Goal: Task Accomplishment & Management: Use online tool/utility

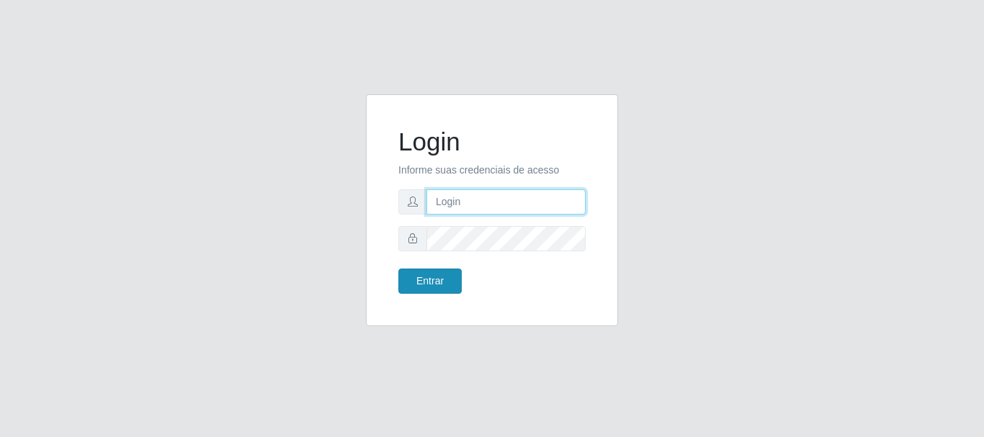
type input "caio@B1"
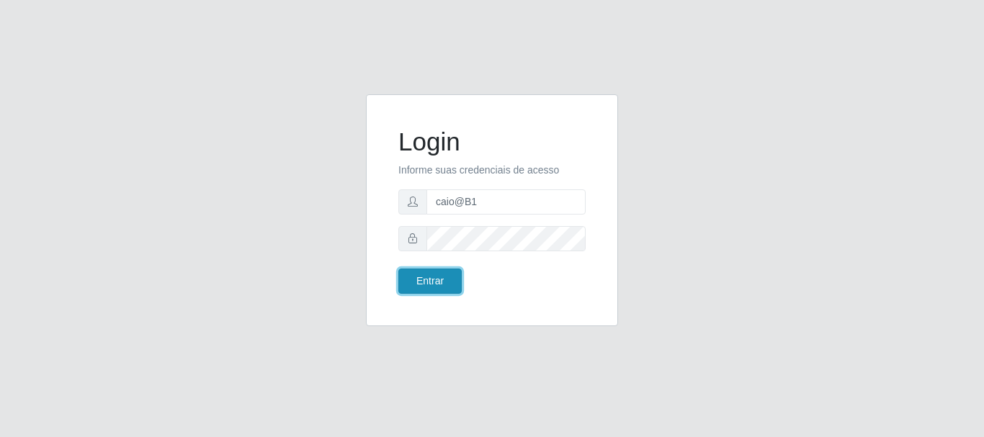
click at [440, 269] on button "Entrar" at bounding box center [430, 281] width 63 height 25
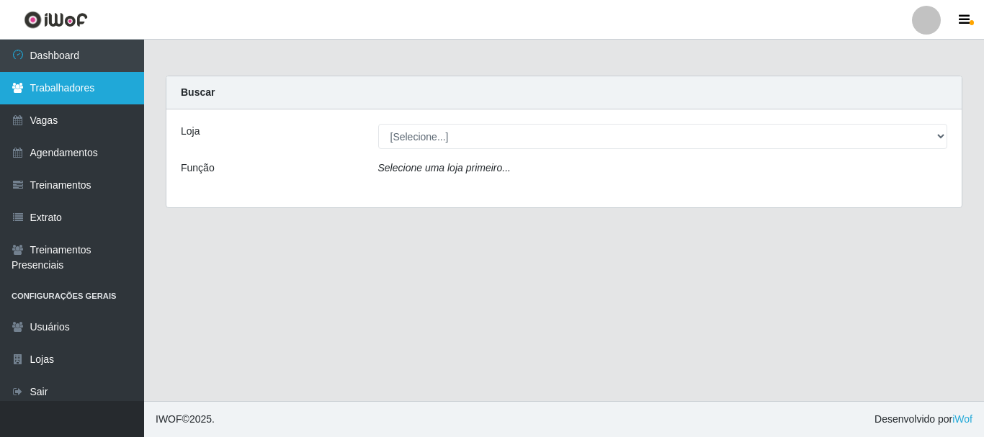
click at [63, 97] on link "Trabalhadores" at bounding box center [72, 88] width 144 height 32
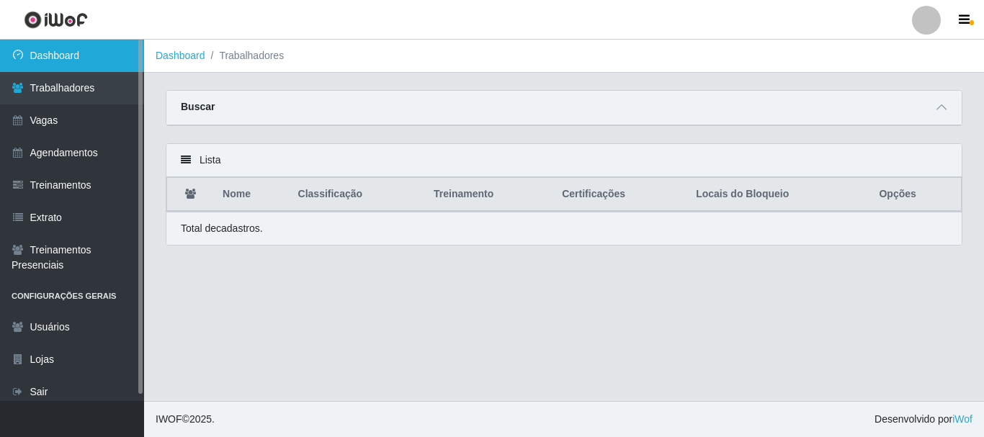
click at [72, 70] on link "Dashboard" at bounding box center [72, 56] width 144 height 32
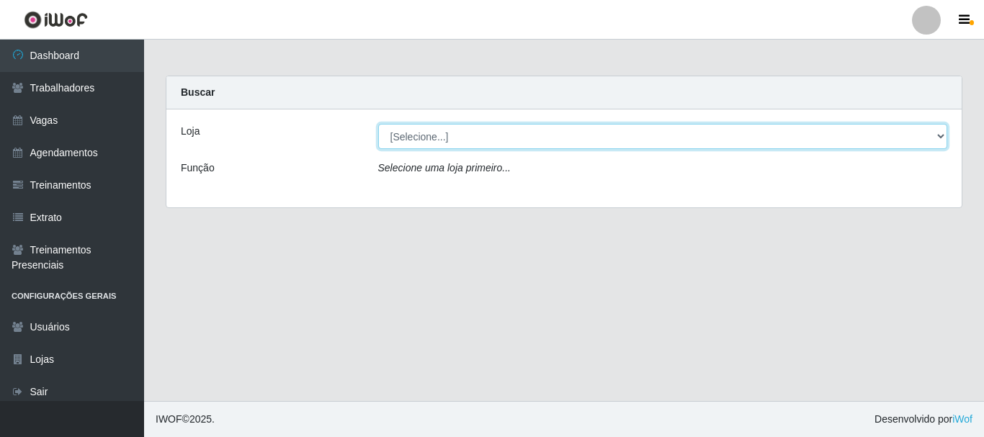
click at [412, 133] on select "[Selecione...] Bemais Supermercados - B1 [GEOGRAPHIC_DATA]" at bounding box center [663, 136] width 570 height 25
select select "403"
click at [378, 124] on select "[Selecione...] Bemais Supermercados - B1 [GEOGRAPHIC_DATA]" at bounding box center [663, 136] width 570 height 25
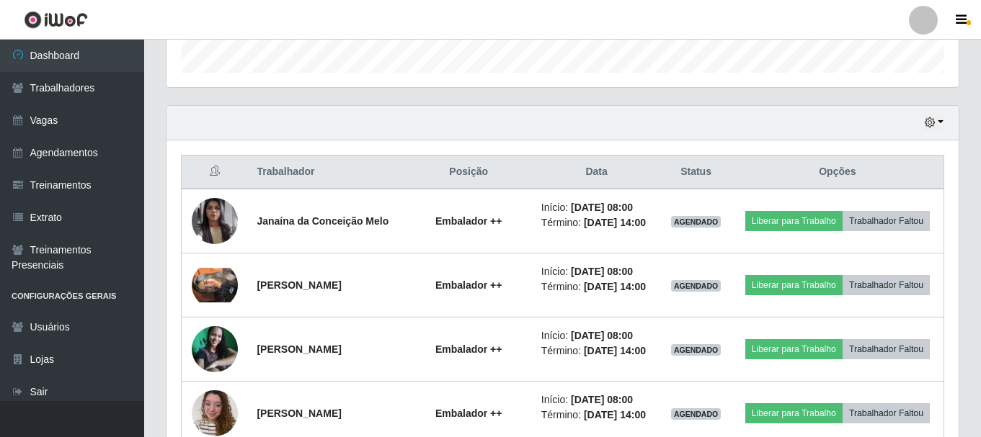
scroll to position [584, 0]
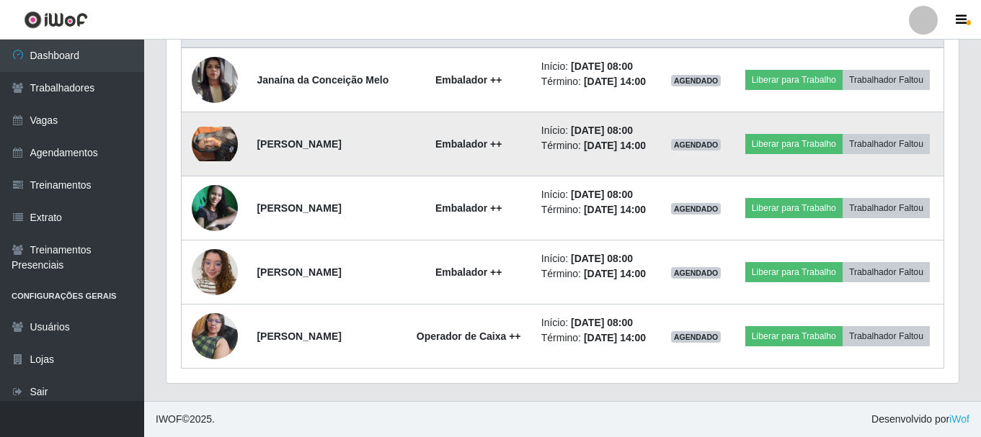
click at [210, 145] on img at bounding box center [215, 144] width 46 height 35
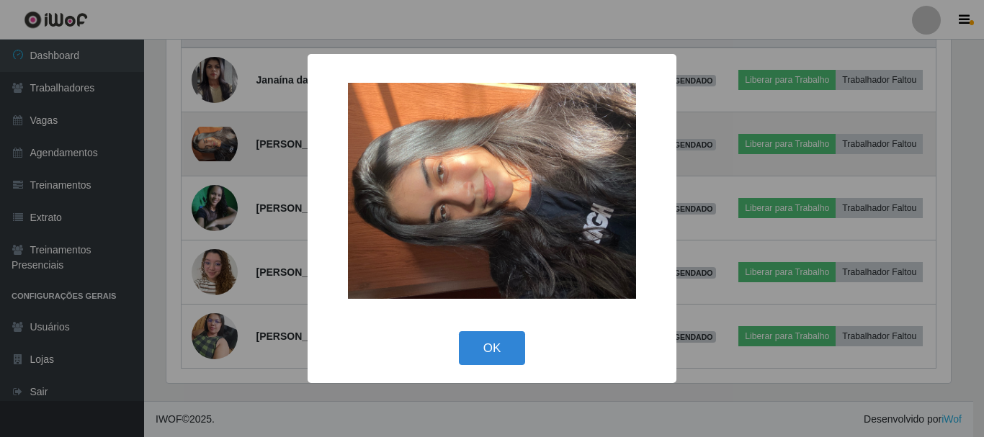
click at [210, 145] on div "× OK Cancel" at bounding box center [492, 218] width 984 height 437
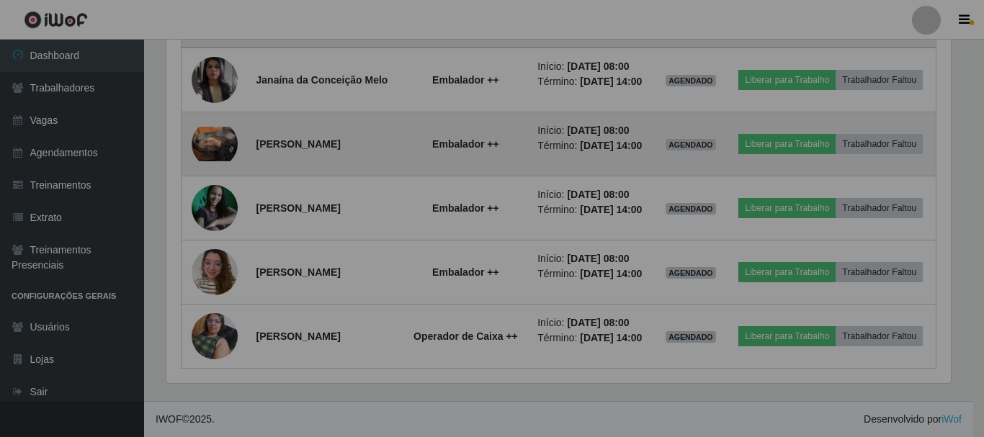
scroll to position [299, 792]
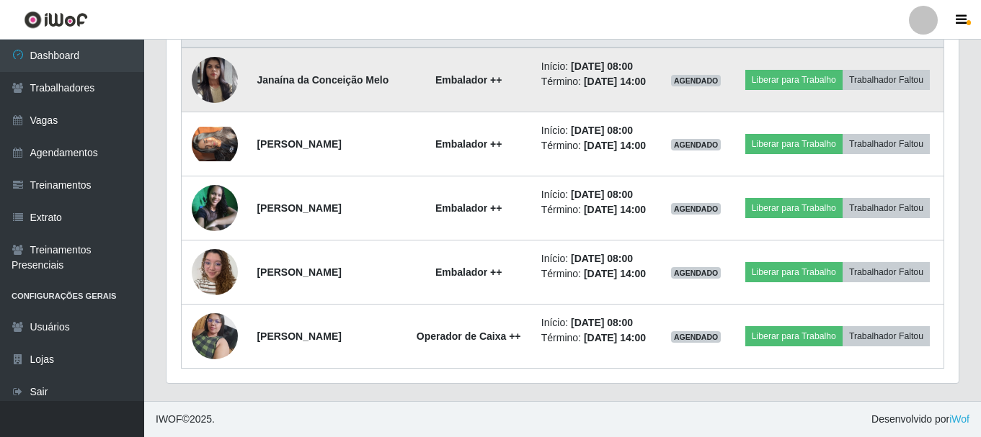
click at [228, 66] on img at bounding box center [215, 80] width 46 height 82
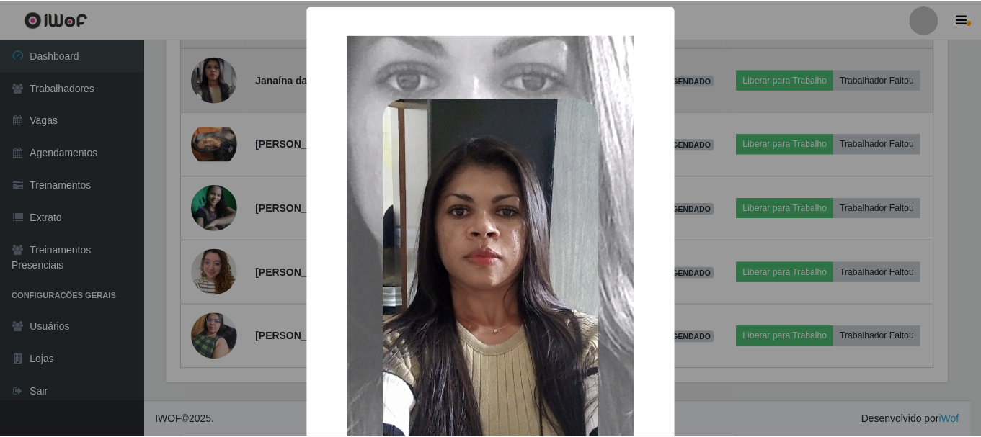
scroll to position [299, 785]
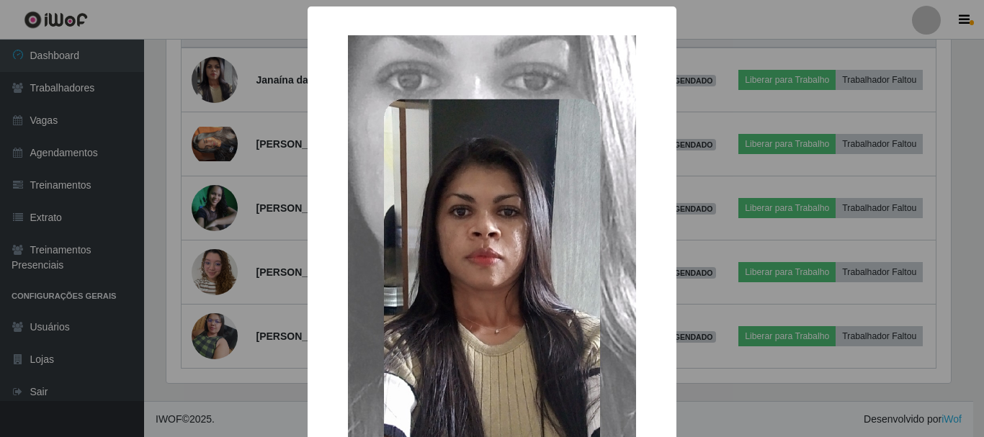
click at [740, 325] on div "× OK Cancel" at bounding box center [492, 218] width 984 height 437
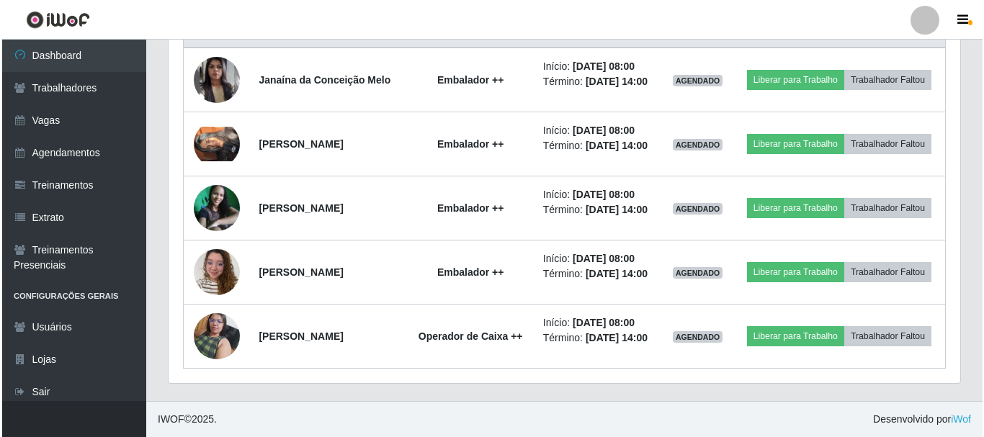
scroll to position [299, 792]
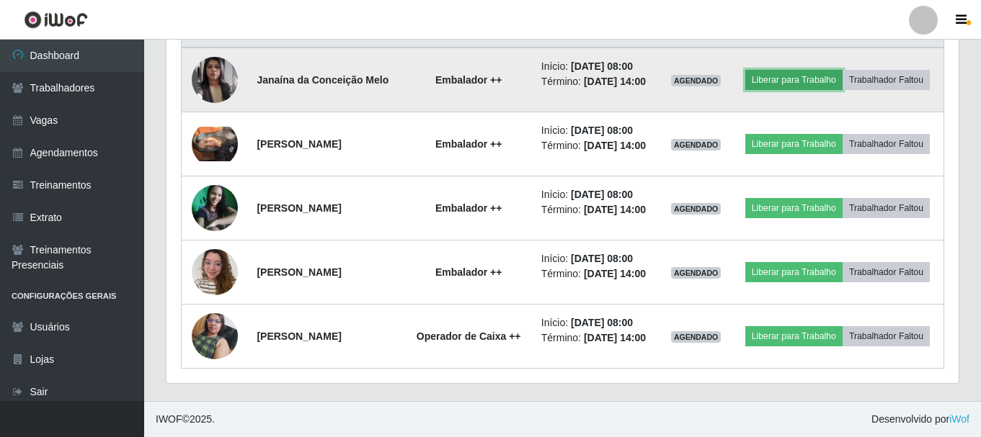
click at [773, 86] on button "Liberar para Trabalho" at bounding box center [793, 80] width 97 height 20
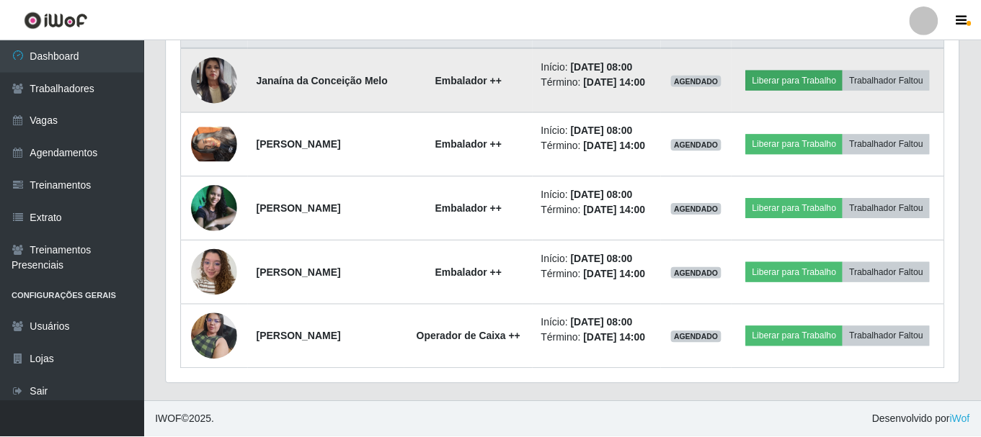
scroll to position [299, 785]
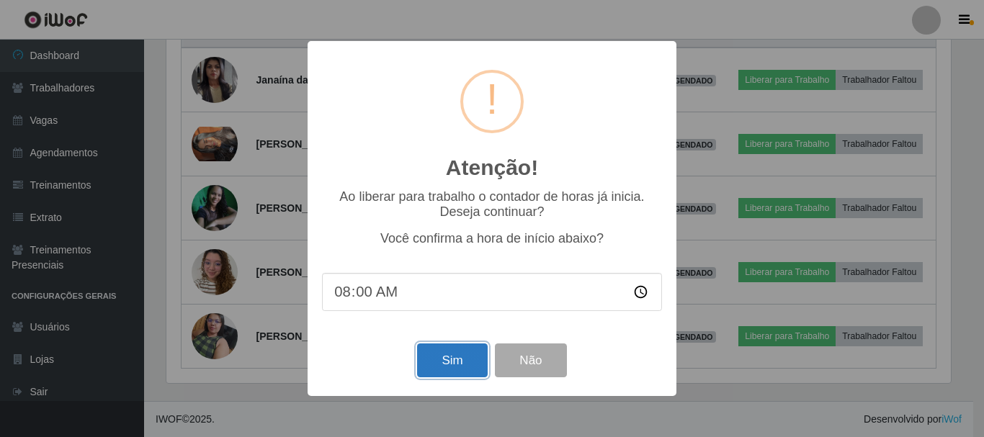
click at [464, 368] on button "Sim" at bounding box center [452, 361] width 70 height 34
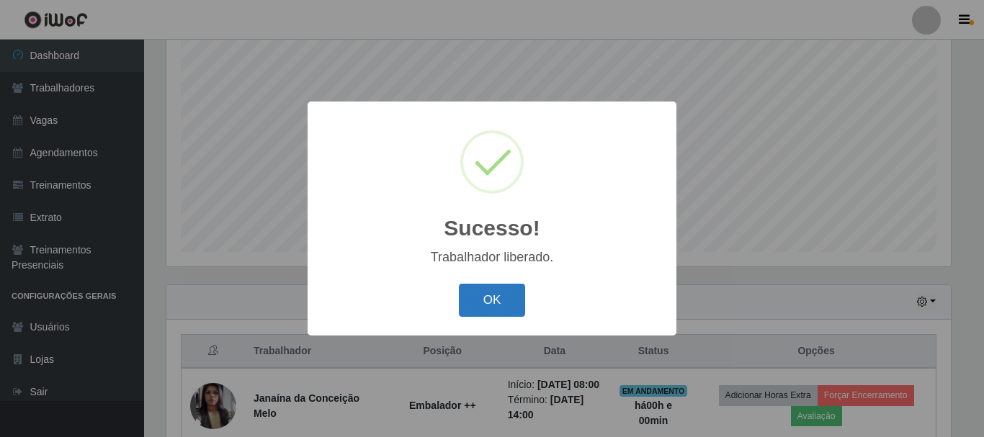
click at [472, 311] on button "OK" at bounding box center [492, 301] width 67 height 34
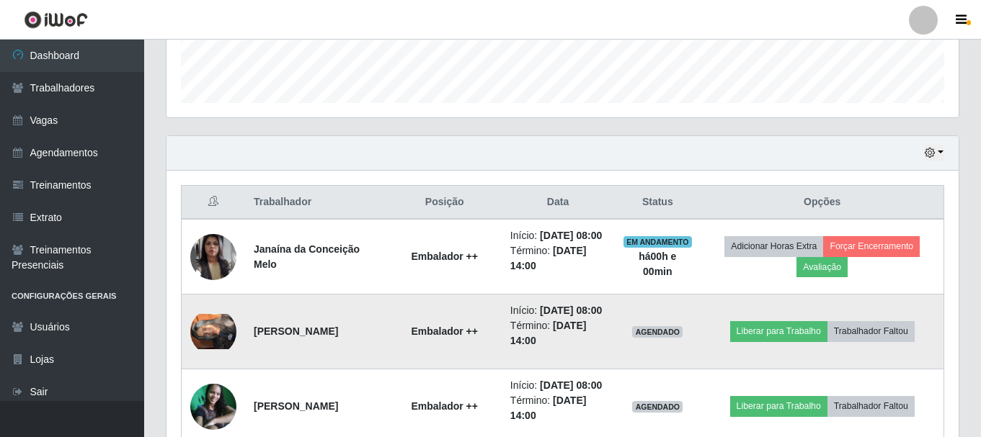
scroll to position [479, 0]
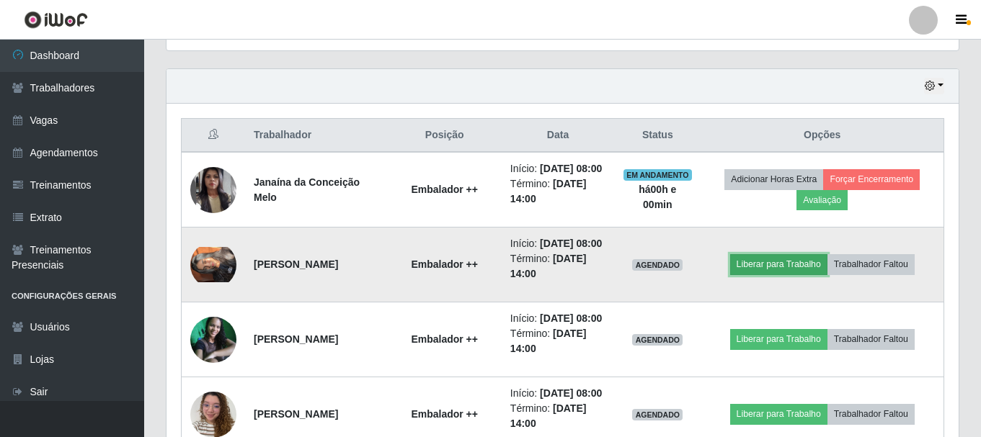
click at [752, 275] on button "Liberar para Trabalho" at bounding box center [778, 264] width 97 height 20
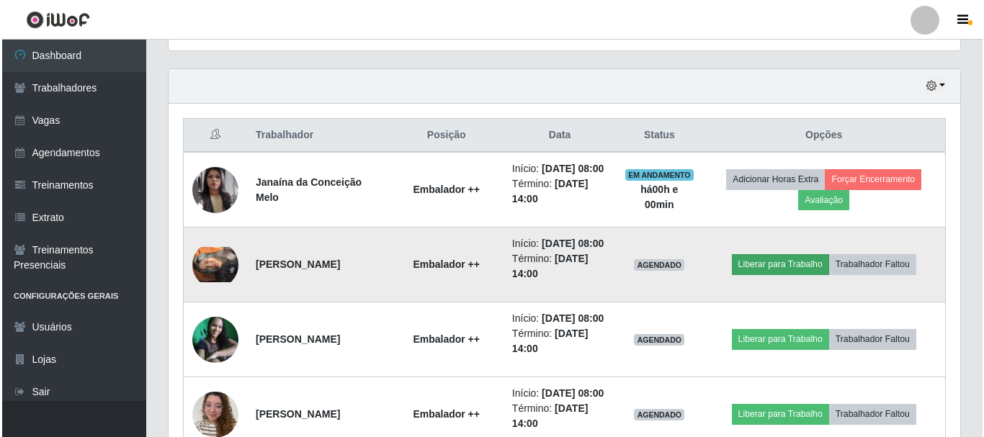
scroll to position [299, 785]
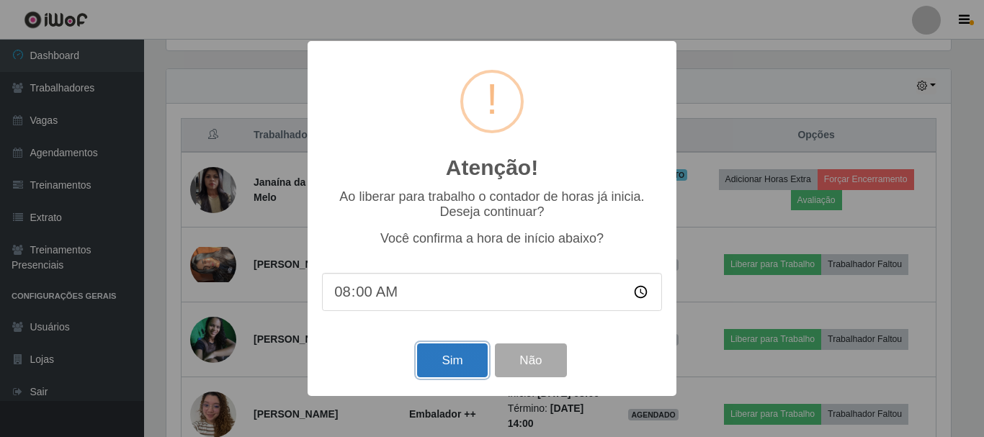
click at [447, 362] on button "Sim" at bounding box center [452, 361] width 70 height 34
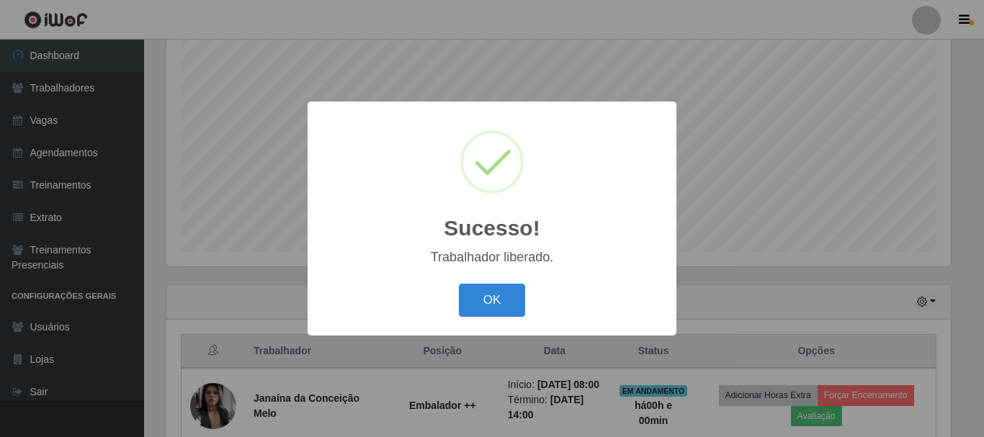
click at [477, 323] on div "Sucesso! × Trabalhador liberado. OK Cancel" at bounding box center [492, 218] width 369 height 233
click at [495, 302] on button "OK" at bounding box center [492, 301] width 67 height 34
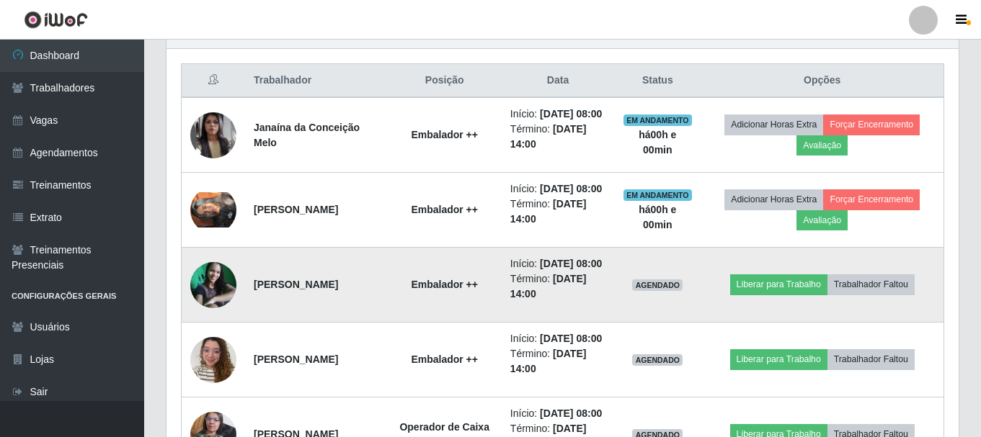
scroll to position [551, 0]
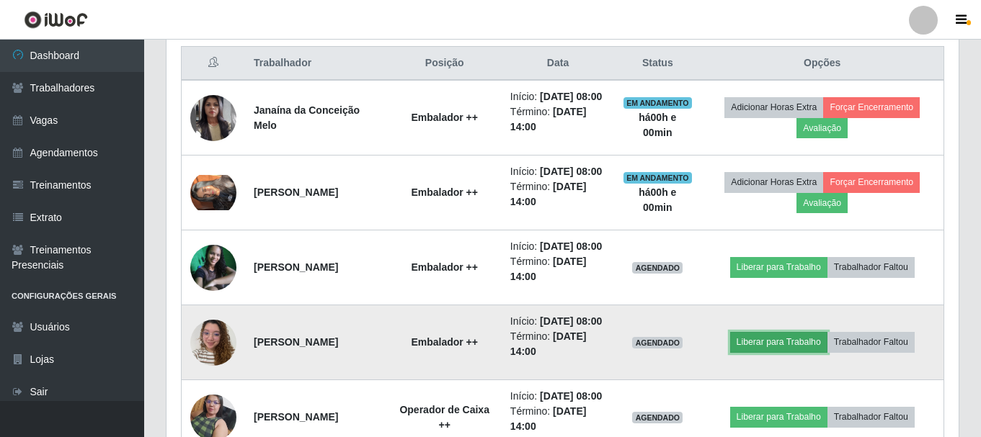
click at [773, 352] on button "Liberar para Trabalho" at bounding box center [778, 342] width 97 height 20
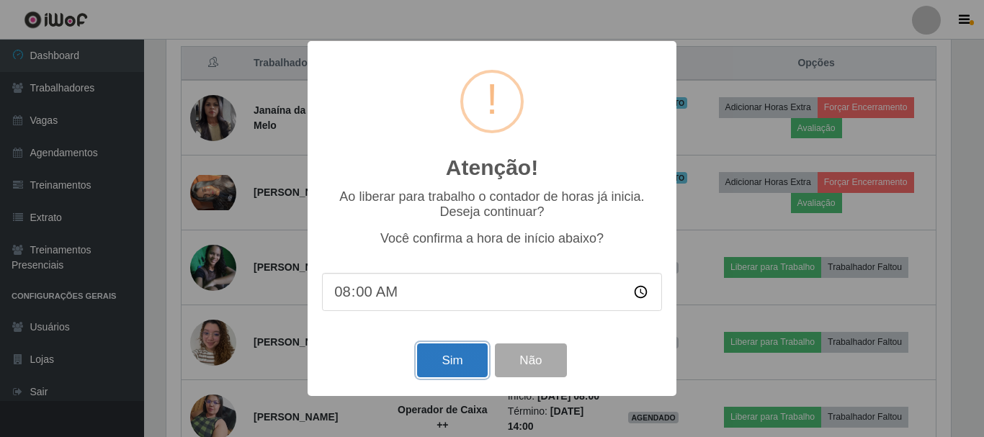
click at [450, 374] on button "Sim" at bounding box center [452, 361] width 70 height 34
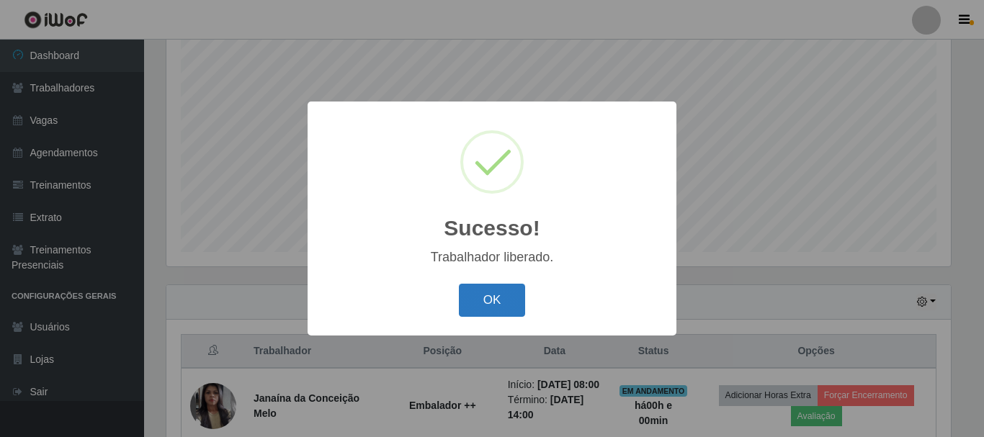
click at [506, 289] on button "OK" at bounding box center [492, 301] width 67 height 34
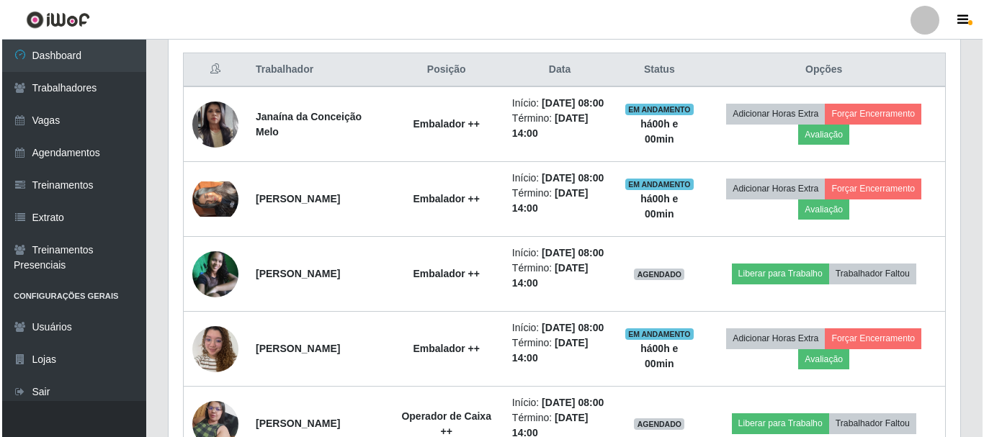
scroll to position [551, 0]
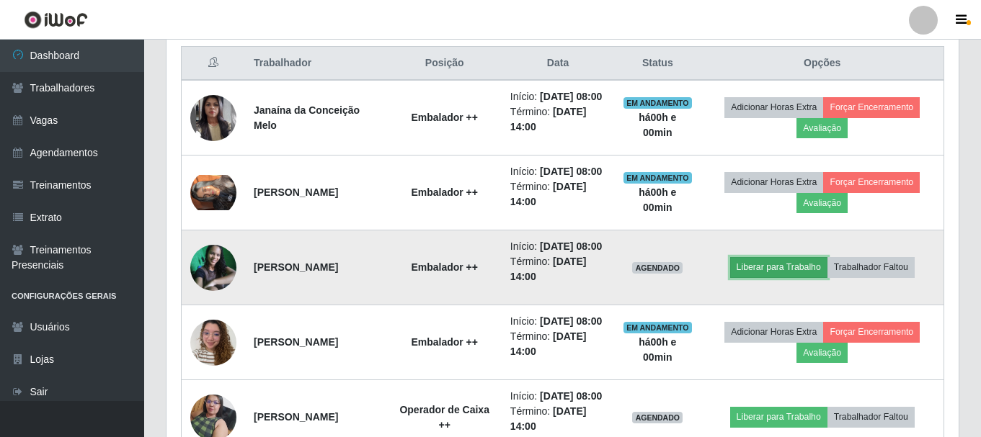
click at [742, 277] on button "Liberar para Trabalho" at bounding box center [778, 267] width 97 height 20
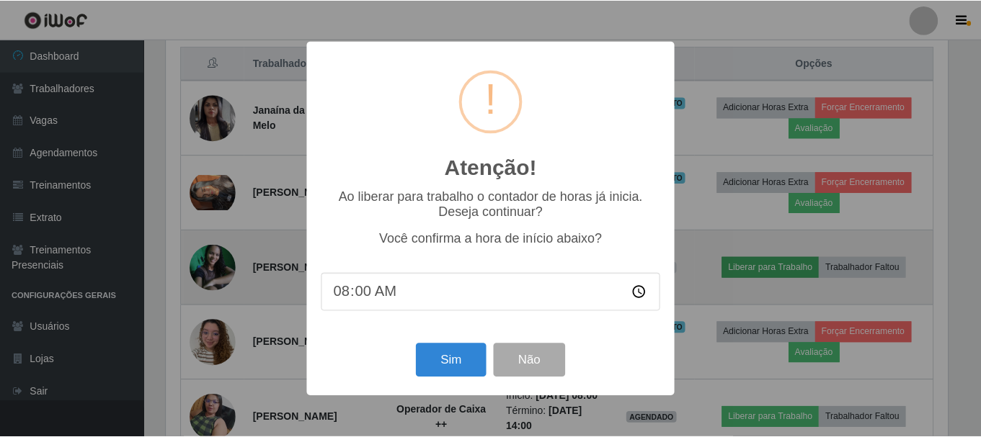
scroll to position [299, 785]
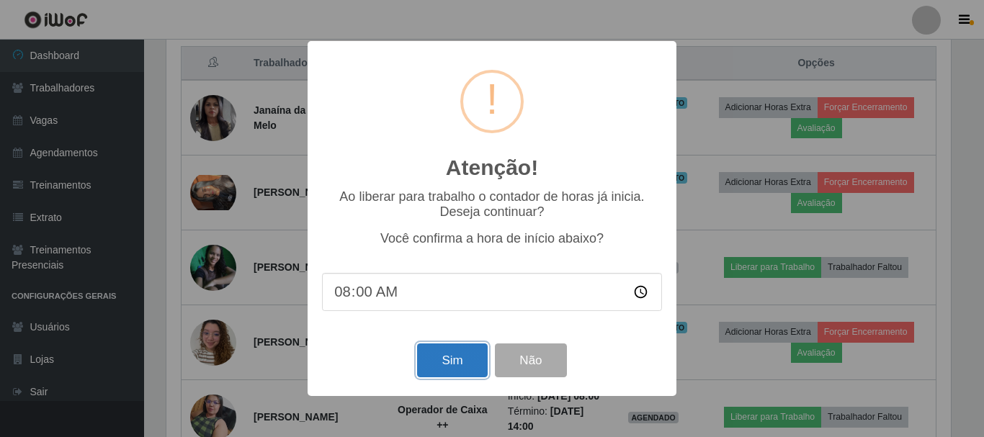
click at [421, 362] on button "Sim" at bounding box center [452, 361] width 70 height 34
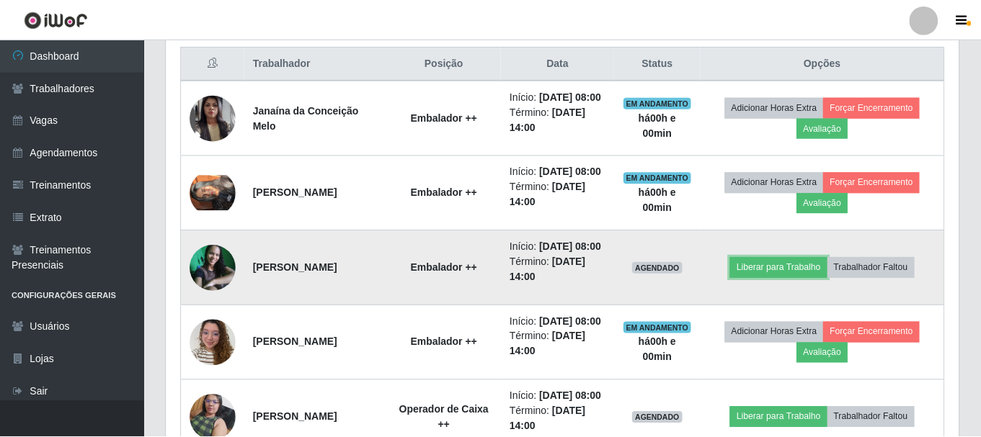
scroll to position [0, 0]
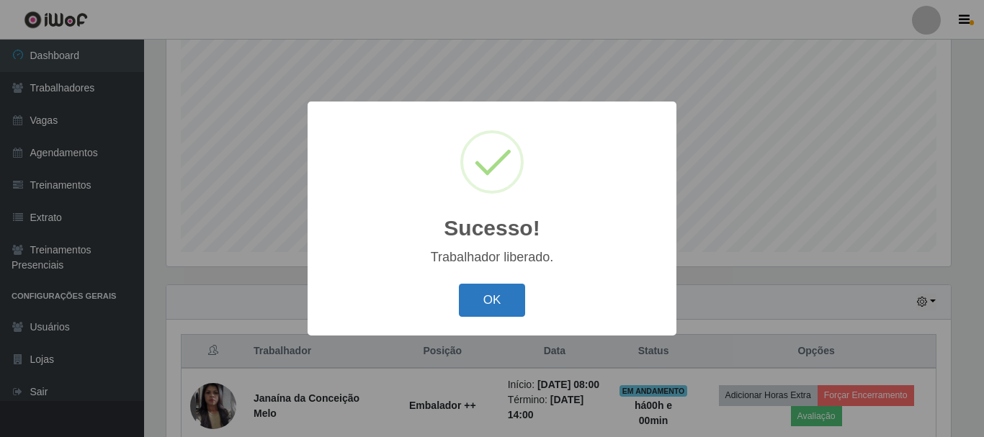
click at [469, 304] on button "OK" at bounding box center [492, 301] width 67 height 34
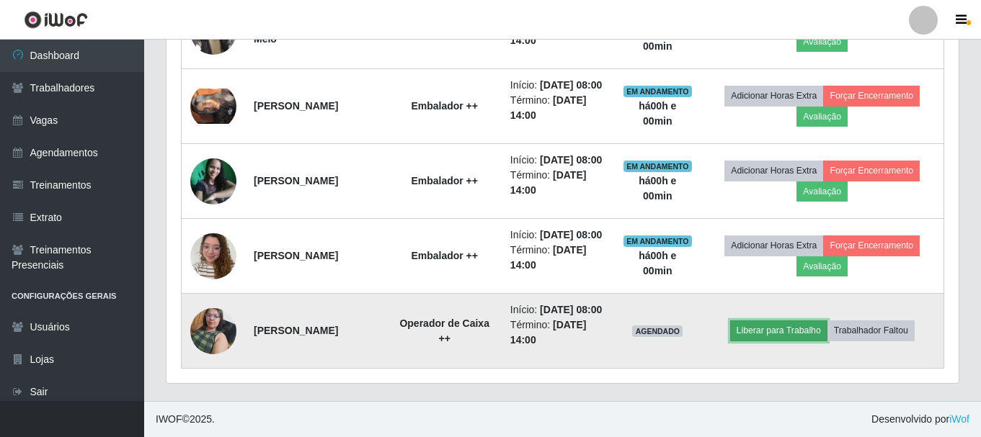
click at [752, 321] on button "Liberar para Trabalho" at bounding box center [778, 331] width 97 height 20
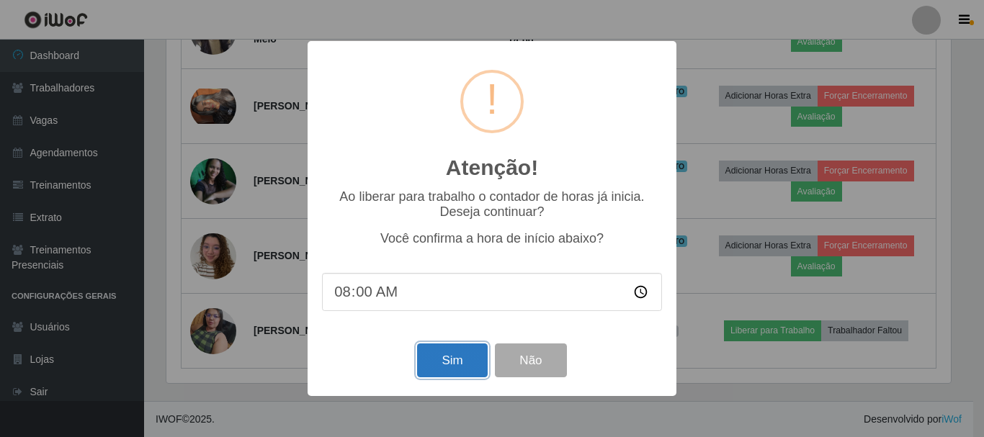
click at [468, 359] on button "Sim" at bounding box center [452, 361] width 70 height 34
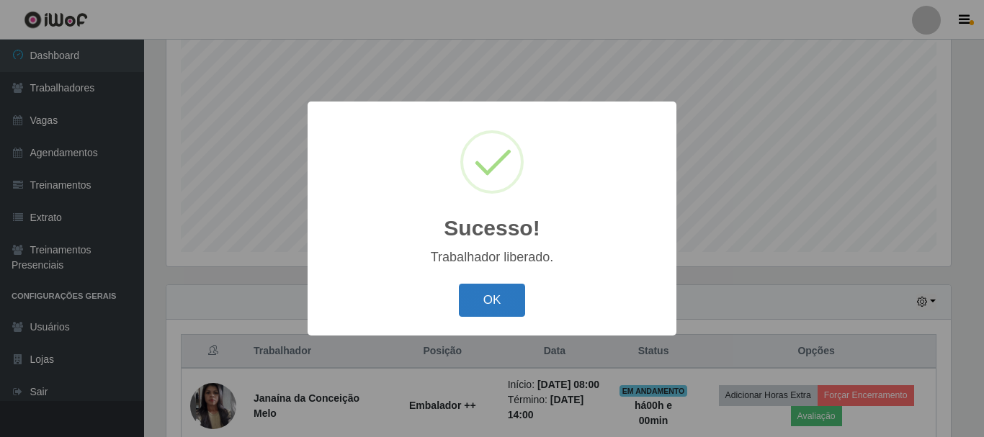
click at [489, 310] on button "OK" at bounding box center [492, 301] width 67 height 34
